Goal: Information Seeking & Learning: Learn about a topic

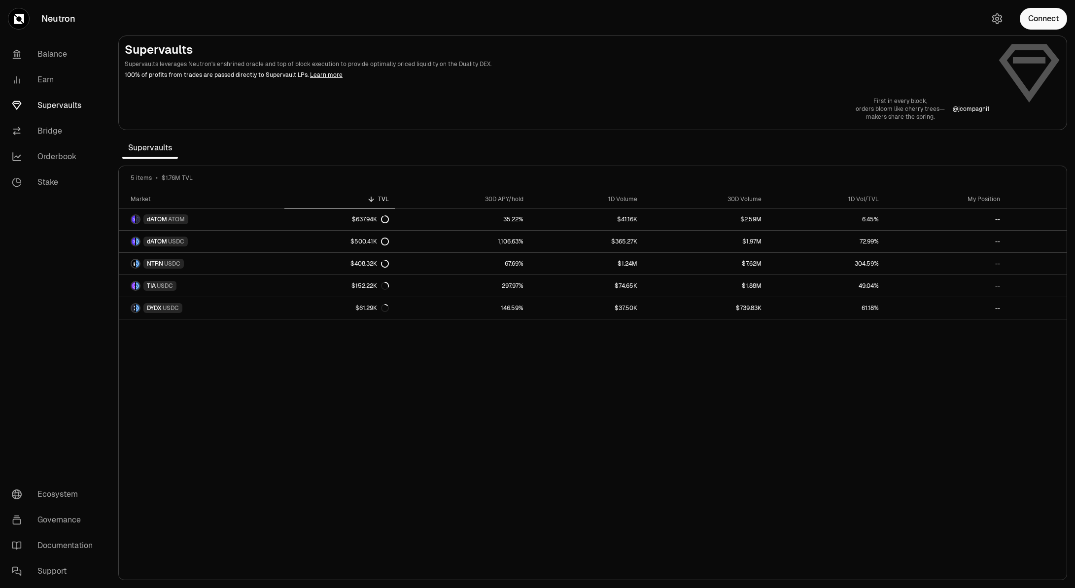
drag, startPoint x: 582, startPoint y: 381, endPoint x: 550, endPoint y: 384, distance: 32.1
click at [583, 381] on div "Market TVL 30D APY/hold 1D Volume 30D Volume 1D Vol/TVL My Position dATOM ATOM …" at bounding box center [593, 385] width 948 height 390
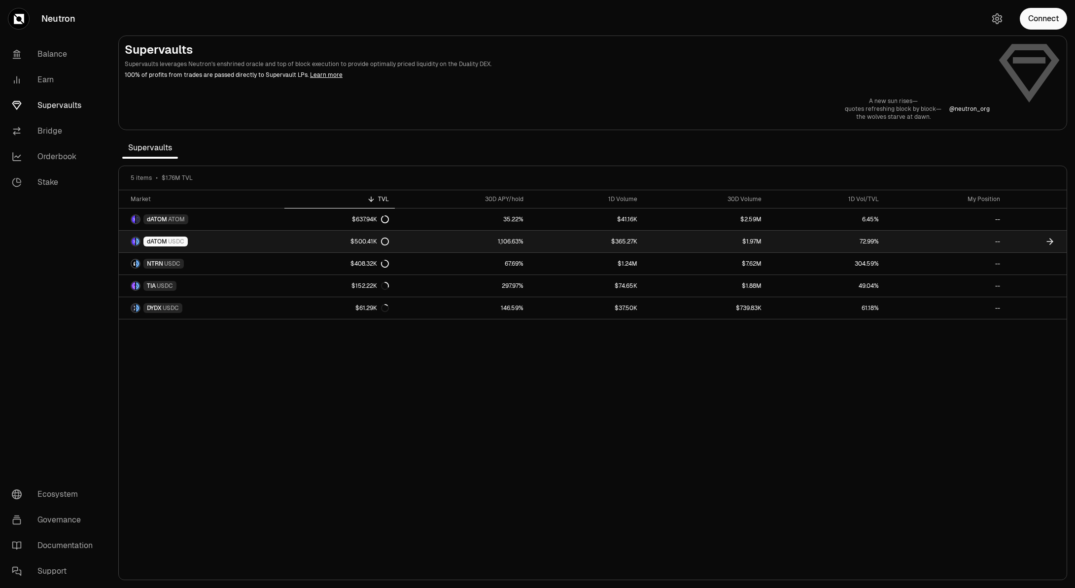
click at [524, 243] on link "1,106.63%" at bounding box center [462, 242] width 135 height 22
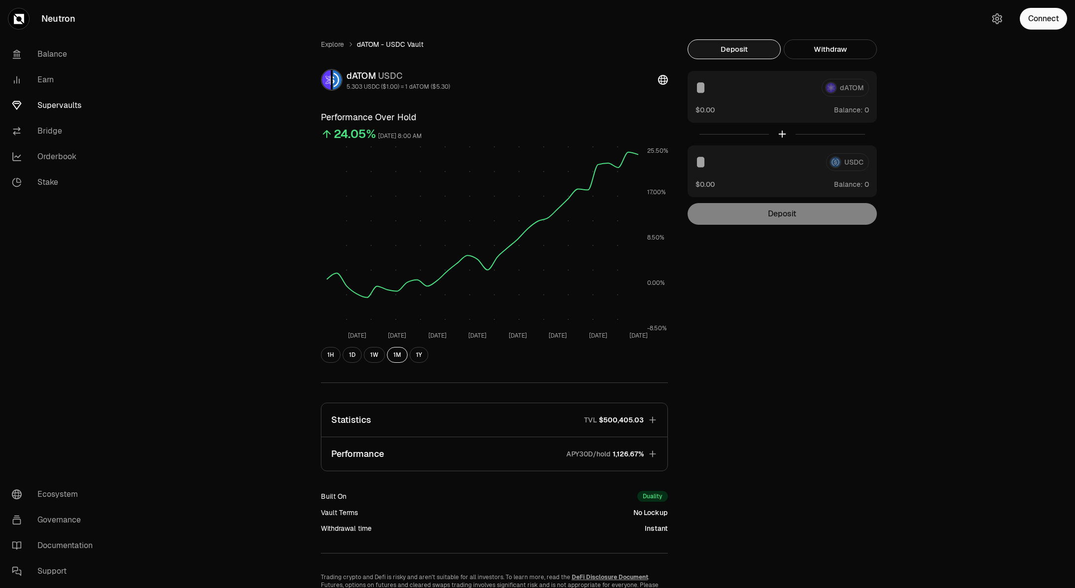
click at [760, 286] on div "Explore dATOM - USDC Vault dATOM USDC 5.303 USDC ($1.00) = 1 dATOM ($5.30) Perf…" at bounding box center [593, 322] width 568 height 566
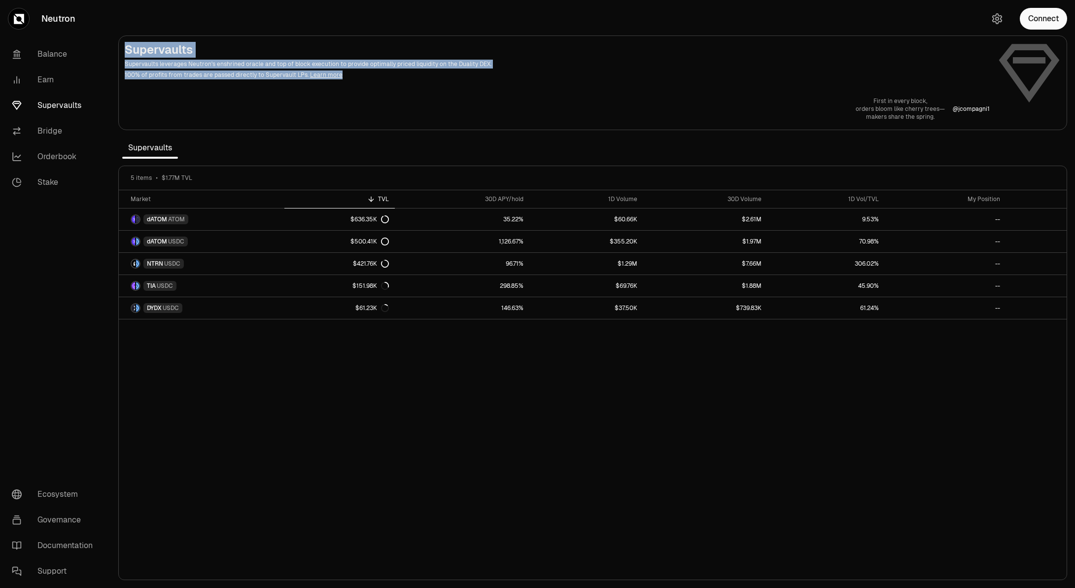
drag, startPoint x: 400, startPoint y: 66, endPoint x: 398, endPoint y: 41, distance: 24.7
click at [398, 41] on main "Supervaults Supervaults leverages Neutron's enshrined oracle and top of block e…" at bounding box center [592, 83] width 949 height 95
copy header "Supervaults Supervaults leverages Neutron's enshrined oracle and top of block e…"
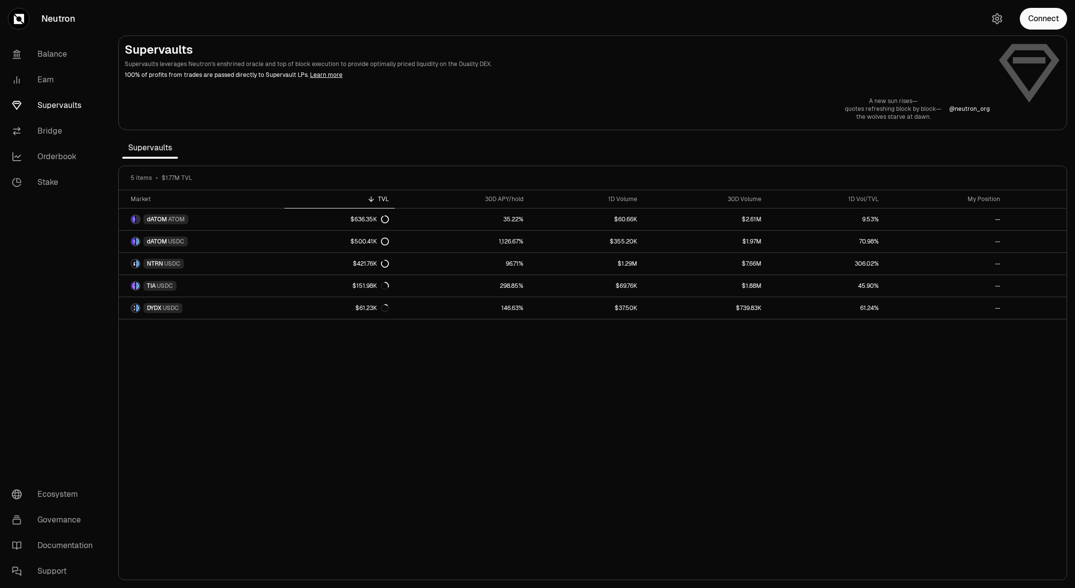
click at [418, 123] on div at bounding box center [593, 83] width 948 height 94
